Goal: Entertainment & Leisure: Consume media (video, audio)

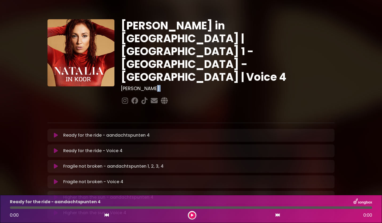
drag, startPoint x: 379, startPoint y: 48, endPoint x: 358, endPoint y: 60, distance: 23.8
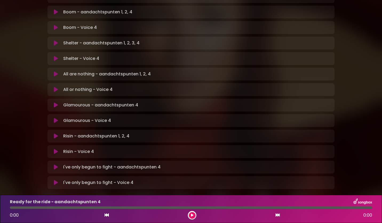
scroll to position [310, 0]
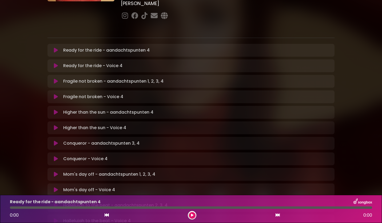
scroll to position [85, 0]
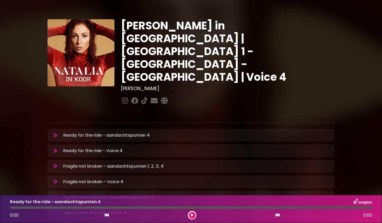
click at [56, 148] on icon at bounding box center [56, 150] width 4 height 5
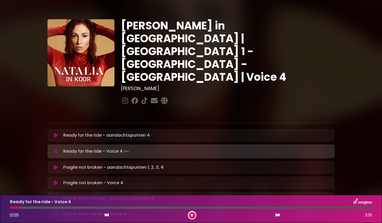
click at [193, 215] on icon at bounding box center [192, 214] width 2 height 3
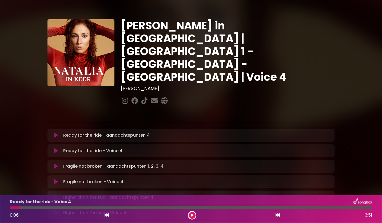
click at [58, 148] on button at bounding box center [56, 150] width 10 height 5
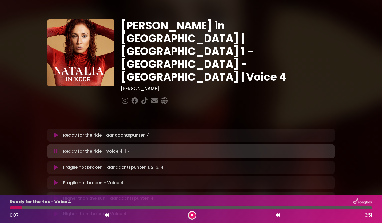
click at [13, 207] on div at bounding box center [16, 207] width 12 height 2
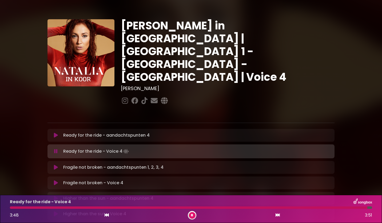
click at [191, 216] on button at bounding box center [192, 215] width 7 height 7
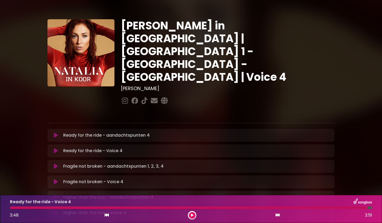
click at [55, 179] on icon at bounding box center [56, 181] width 4 height 5
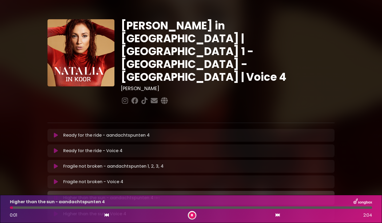
click at [192, 214] on icon at bounding box center [192, 214] width 2 height 3
click at [55, 210] on icon at bounding box center [56, 212] width 4 height 5
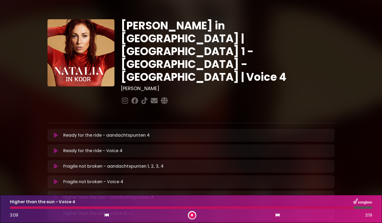
click at [285, 207] on div at bounding box center [182, 207] width 344 height 2
click at [192, 214] on icon at bounding box center [192, 214] width 2 height 3
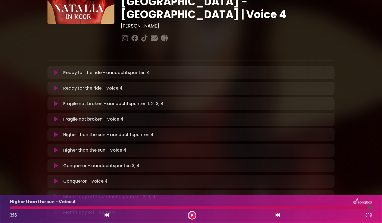
scroll to position [107, 0]
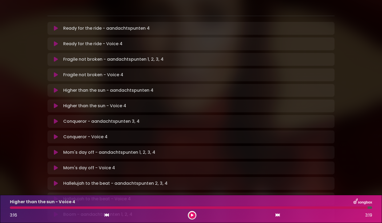
click at [56, 134] on icon at bounding box center [56, 136] width 4 height 5
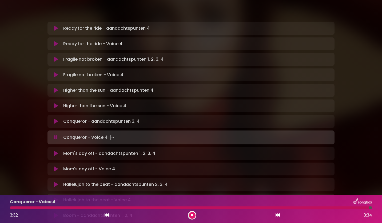
click at [192, 214] on icon at bounding box center [192, 214] width 2 height 3
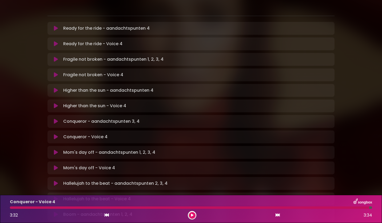
click at [56, 165] on icon at bounding box center [56, 167] width 4 height 5
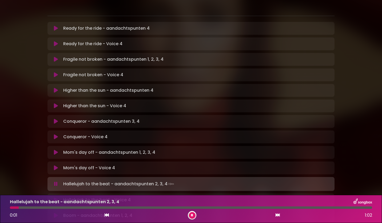
click at [192, 214] on icon at bounding box center [192, 214] width 2 height 3
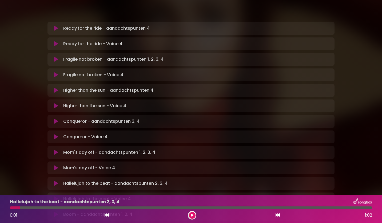
click at [57, 196] on icon at bounding box center [56, 198] width 4 height 5
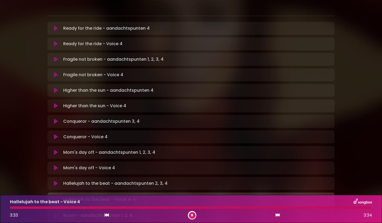
click at [191, 216] on button at bounding box center [192, 215] width 7 height 7
click at [11, 207] on div at bounding box center [191, 207] width 362 height 2
click at [195, 213] on button at bounding box center [192, 215] width 7 height 7
click at [194, 214] on button at bounding box center [192, 215] width 7 height 7
click at [355, 157] on div "[PERSON_NAME] in [GEOGRAPHIC_DATA] | [GEOGRAPHIC_DATA] 1 - [GEOGRAPHIC_DATA] - …" at bounding box center [191, 150] width 352 height 500
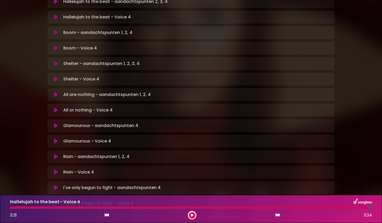
scroll to position [299, 0]
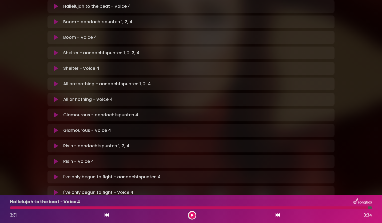
click at [56, 35] on icon at bounding box center [56, 37] width 4 height 5
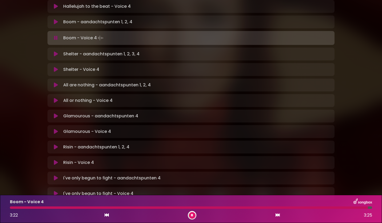
click at [193, 216] on icon at bounding box center [192, 214] width 2 height 3
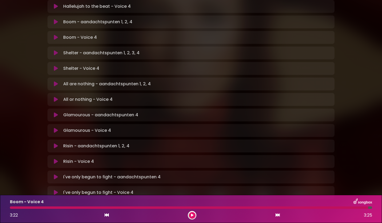
click at [57, 66] on icon at bounding box center [56, 68] width 4 height 5
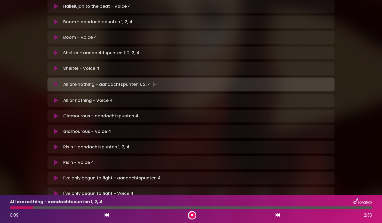
click at [57, 66] on icon at bounding box center [56, 68] width 4 height 5
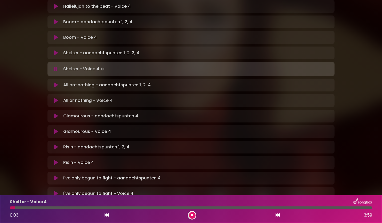
click at [193, 215] on icon at bounding box center [192, 214] width 2 height 3
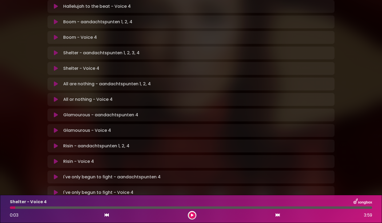
click at [54, 97] on icon at bounding box center [56, 99] width 4 height 5
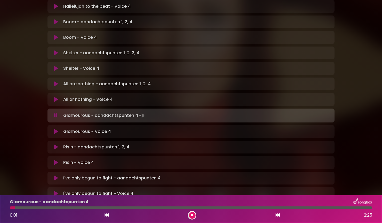
click at [192, 215] on icon at bounding box center [192, 214] width 2 height 3
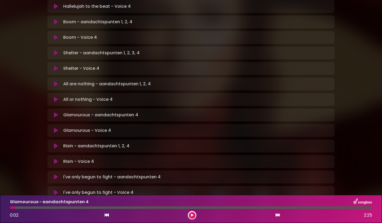
click at [56, 128] on icon at bounding box center [56, 130] width 4 height 5
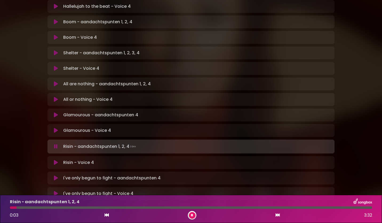
click at [194, 214] on button at bounding box center [192, 215] width 7 height 7
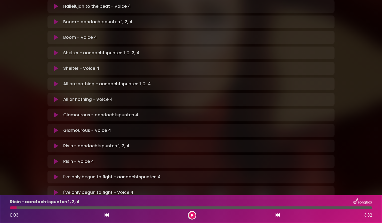
click at [56, 159] on icon at bounding box center [56, 161] width 4 height 5
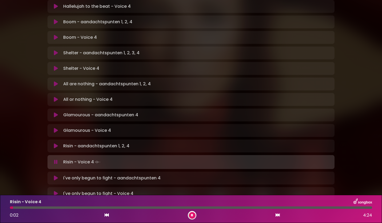
click at [56, 159] on icon at bounding box center [55, 161] width 3 height 5
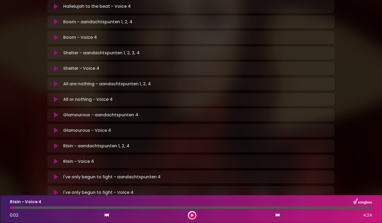
click at [56, 159] on icon at bounding box center [56, 161] width 4 height 5
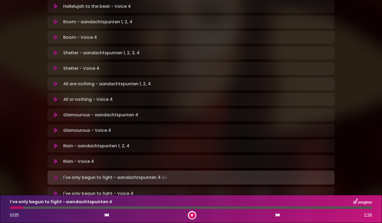
click at [193, 218] on button at bounding box center [192, 215] width 7 height 7
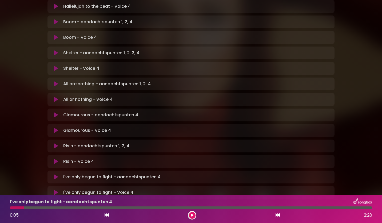
click at [56, 190] on icon at bounding box center [56, 192] width 4 height 5
